Goal: Navigation & Orientation: Find specific page/section

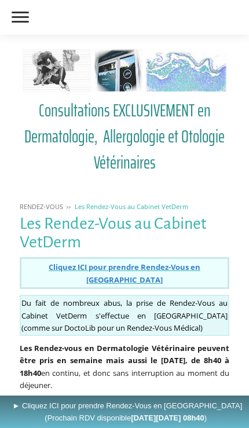
click at [17, 19] on label at bounding box center [20, 17] width 29 height 23
click at [0, 0] on input "checkbox" at bounding box center [0, 0] width 0 height 0
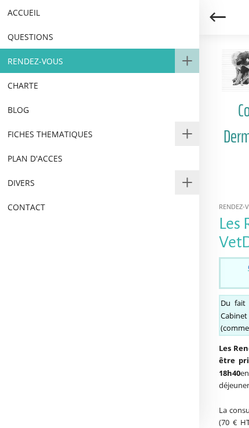
click at [20, 156] on link "PLAN D'ACCES" at bounding box center [99, 158] width 199 height 24
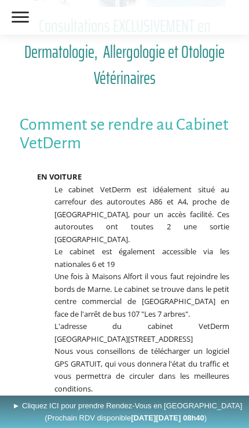
scroll to position [57, 0]
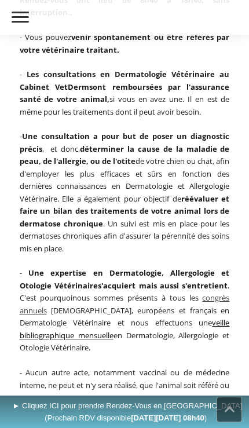
scroll to position [845, 0]
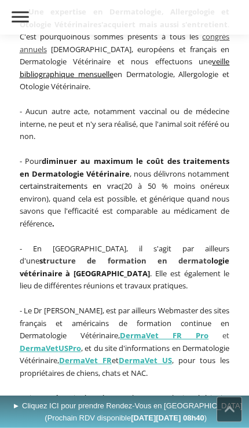
click at [18, 18] on label at bounding box center [20, 17] width 29 height 23
click at [0, 0] on input "checkbox" at bounding box center [0, 0] width 0 height 0
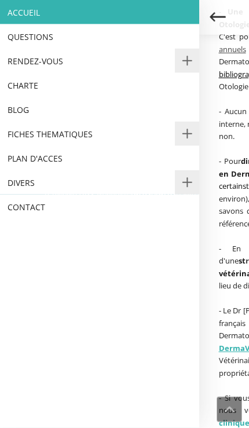
scroll to position [1106, 0]
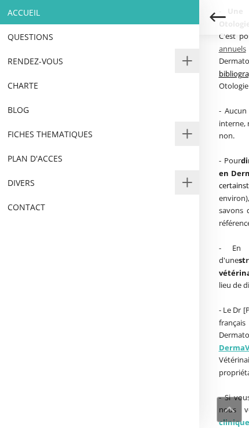
click at [177, 66] on span at bounding box center [187, 61] width 24 height 24
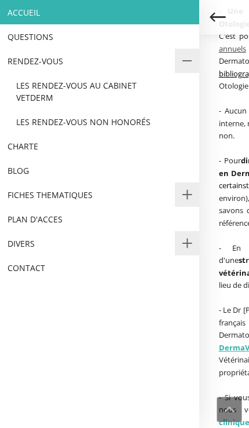
click at [25, 94] on link "Les Rendez-Vous au Cabinet VetDerm" at bounding box center [99, 91] width 199 height 36
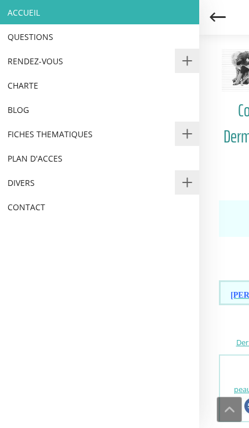
scroll to position [1126, 0]
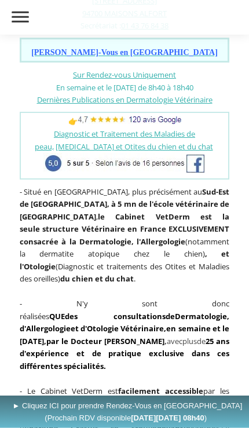
scroll to position [244, 0]
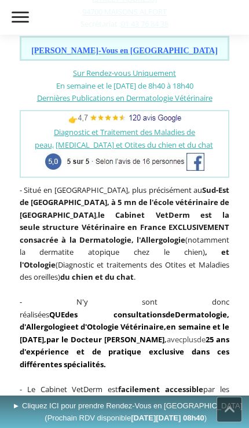
click at [216, 396] on link "des personnes viennent de toute la France pour consulter" at bounding box center [125, 407] width 210 height 23
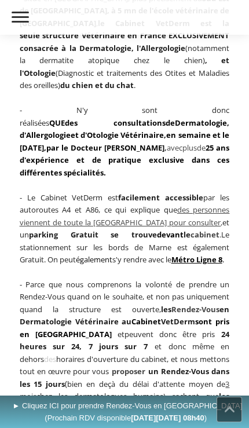
scroll to position [369, 0]
